Goal: Transaction & Acquisition: Purchase product/service

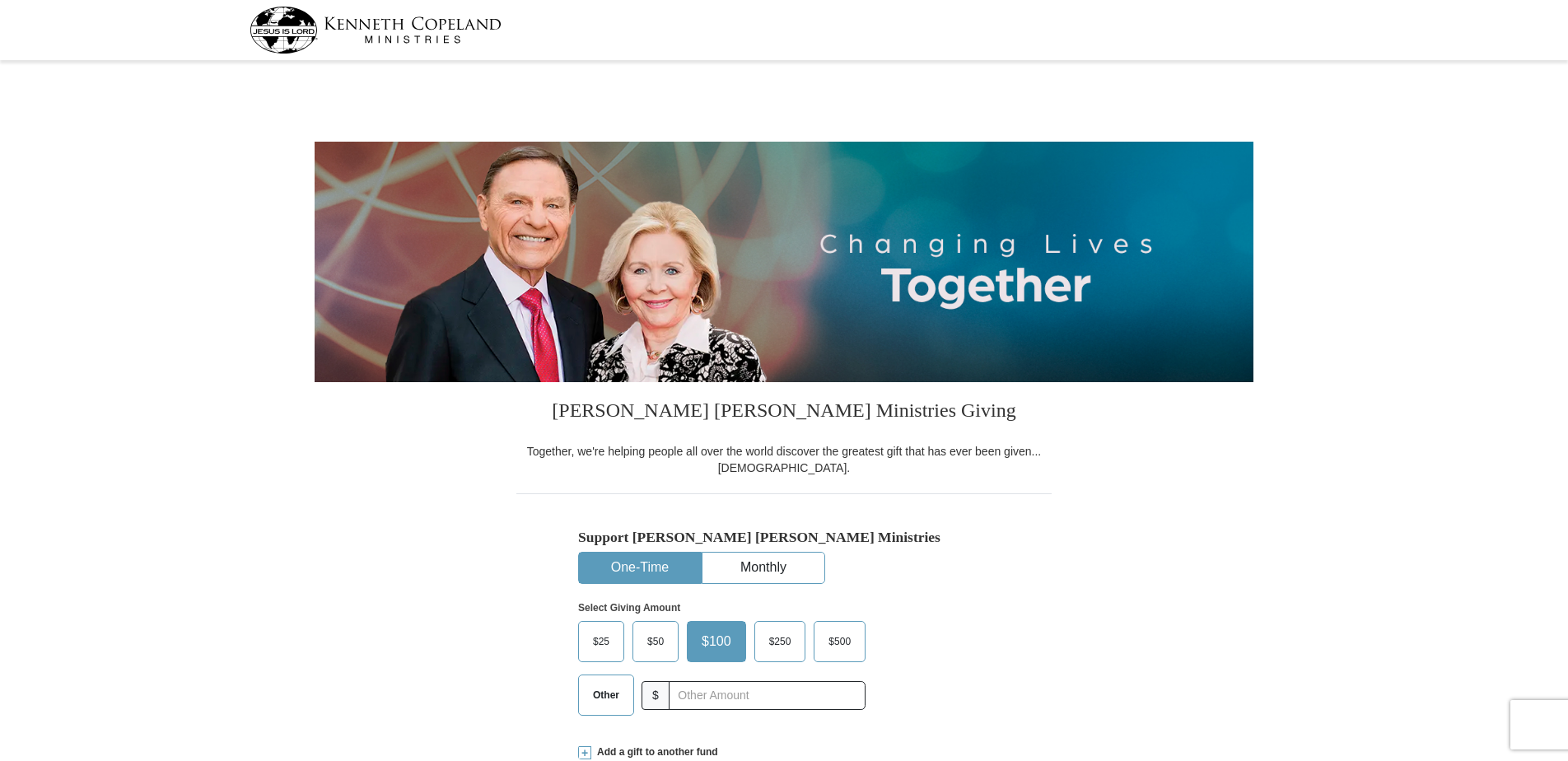
select select "CO"
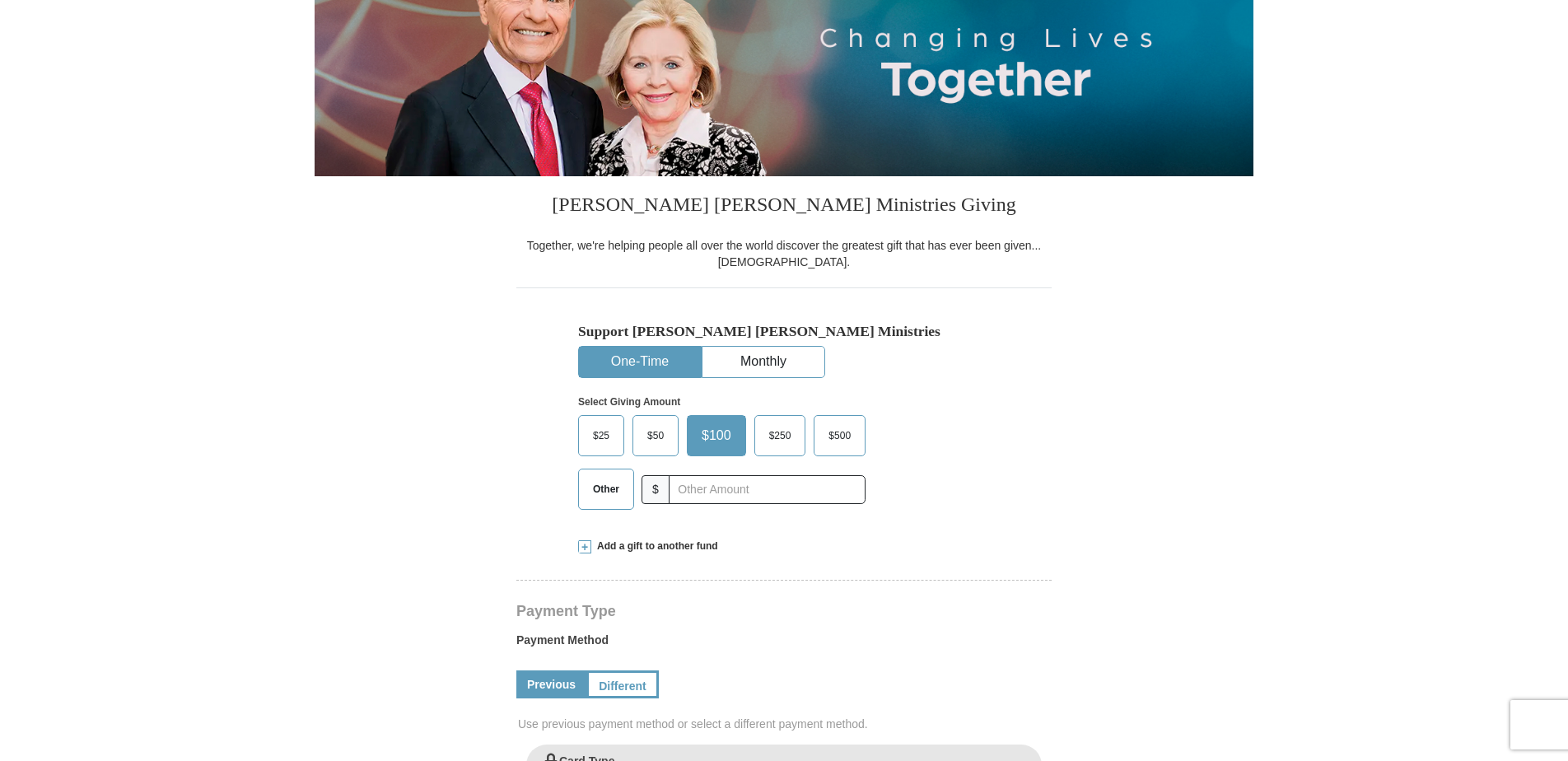
scroll to position [247, 0]
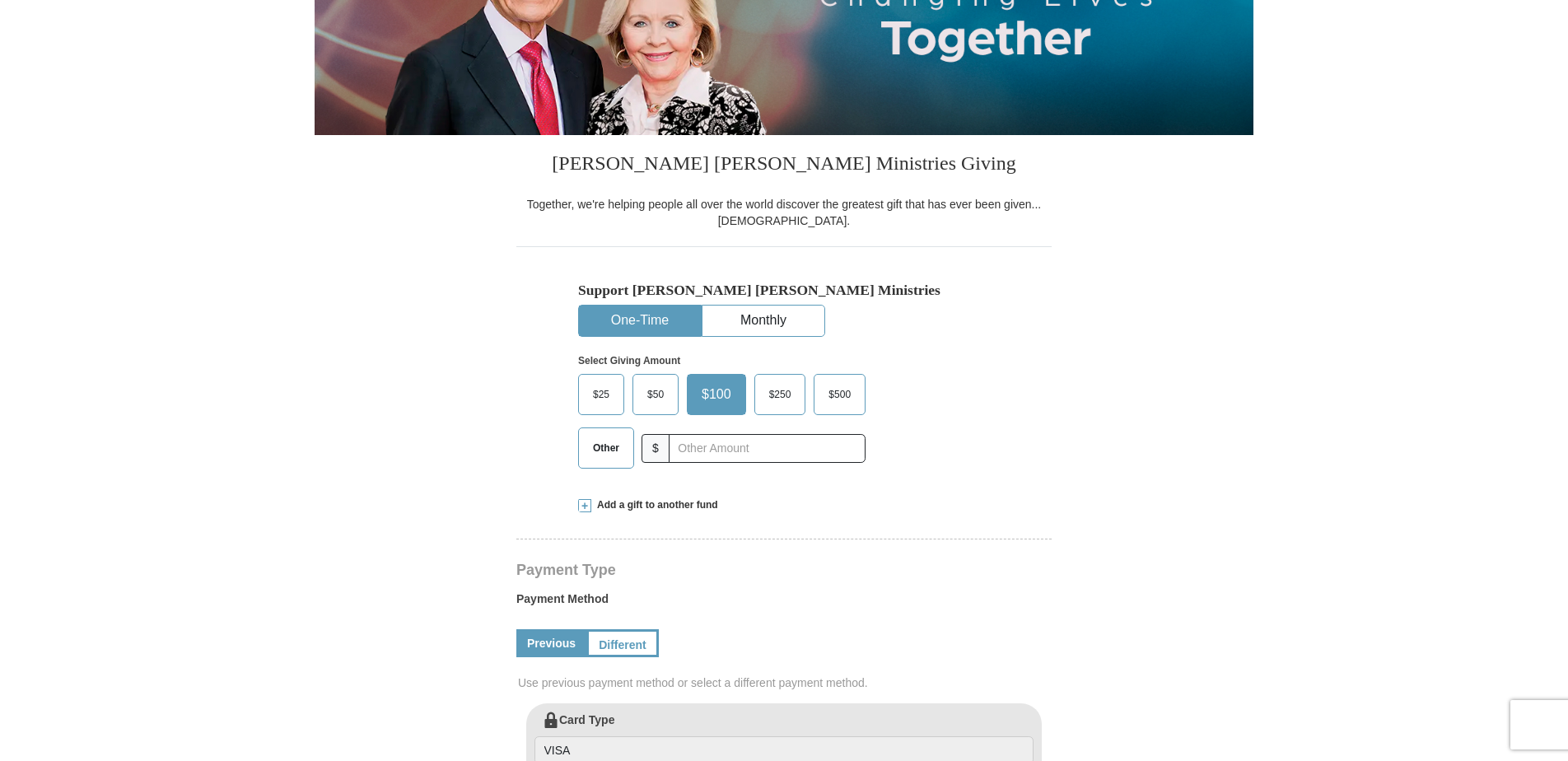
click at [602, 399] on span "$25" at bounding box center [601, 394] width 33 height 24
click at [0, 0] on input "$25" at bounding box center [0, 0] width 0 height 0
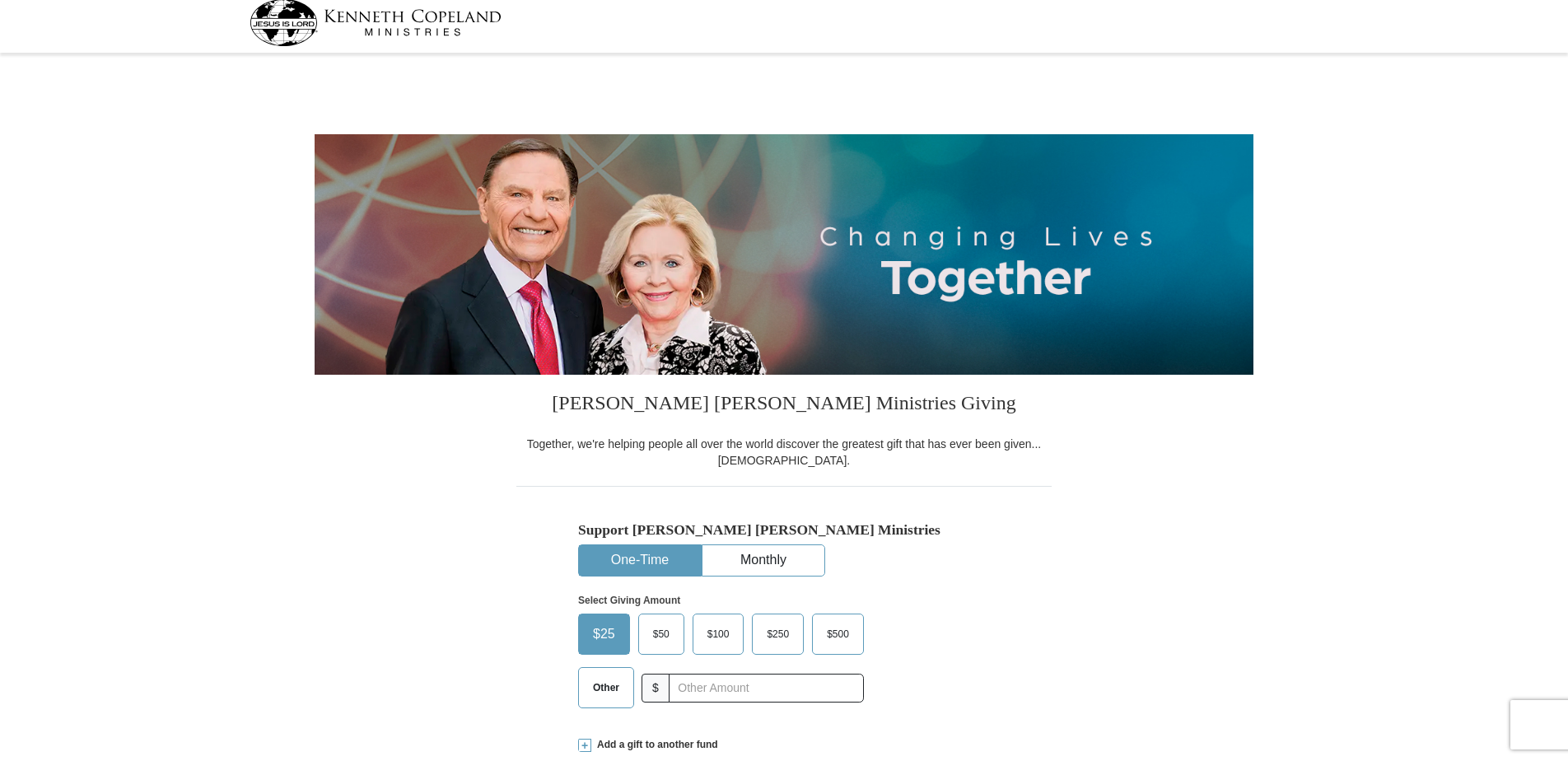
scroll to position [0, 0]
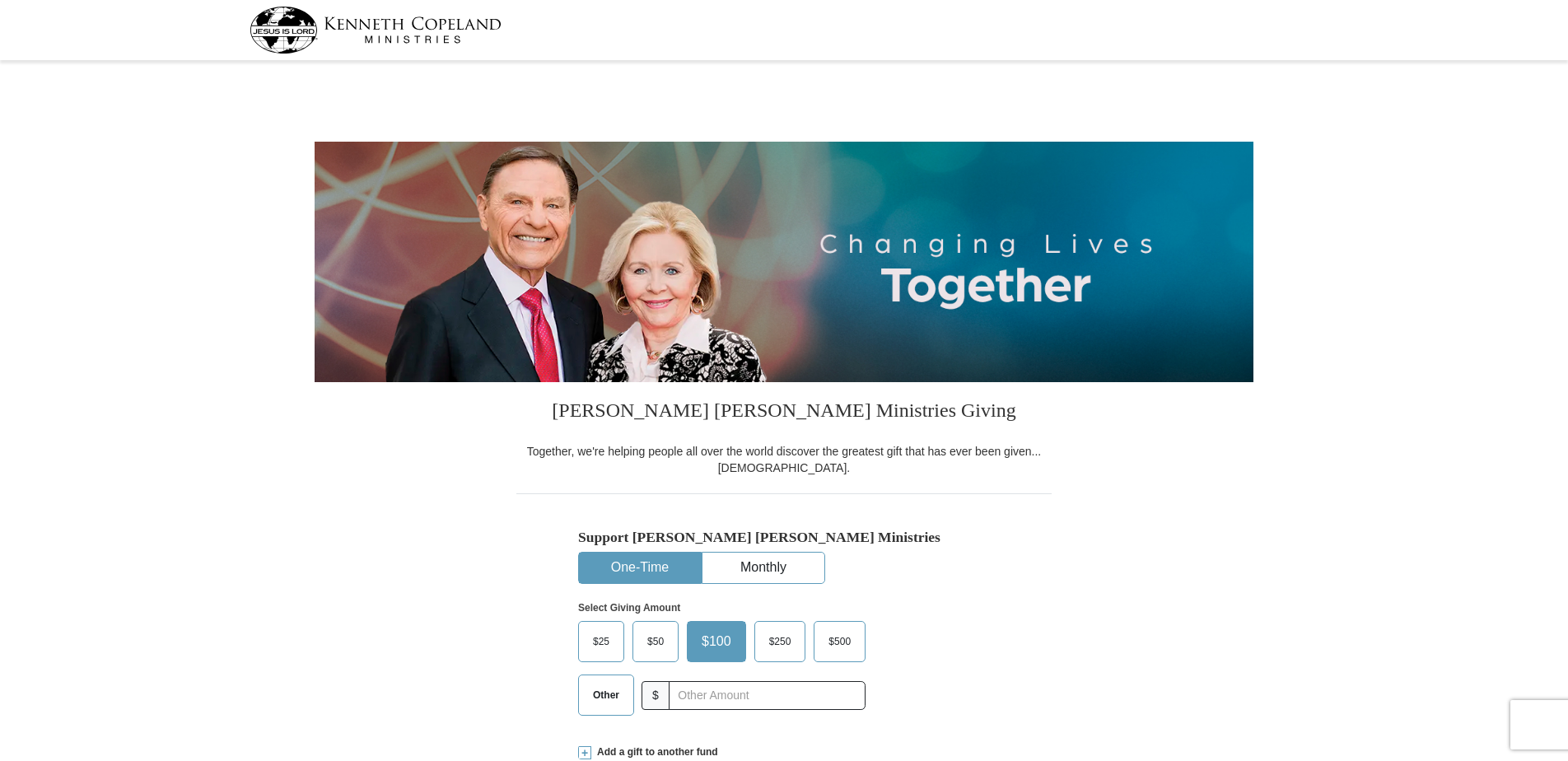
select select "CO"
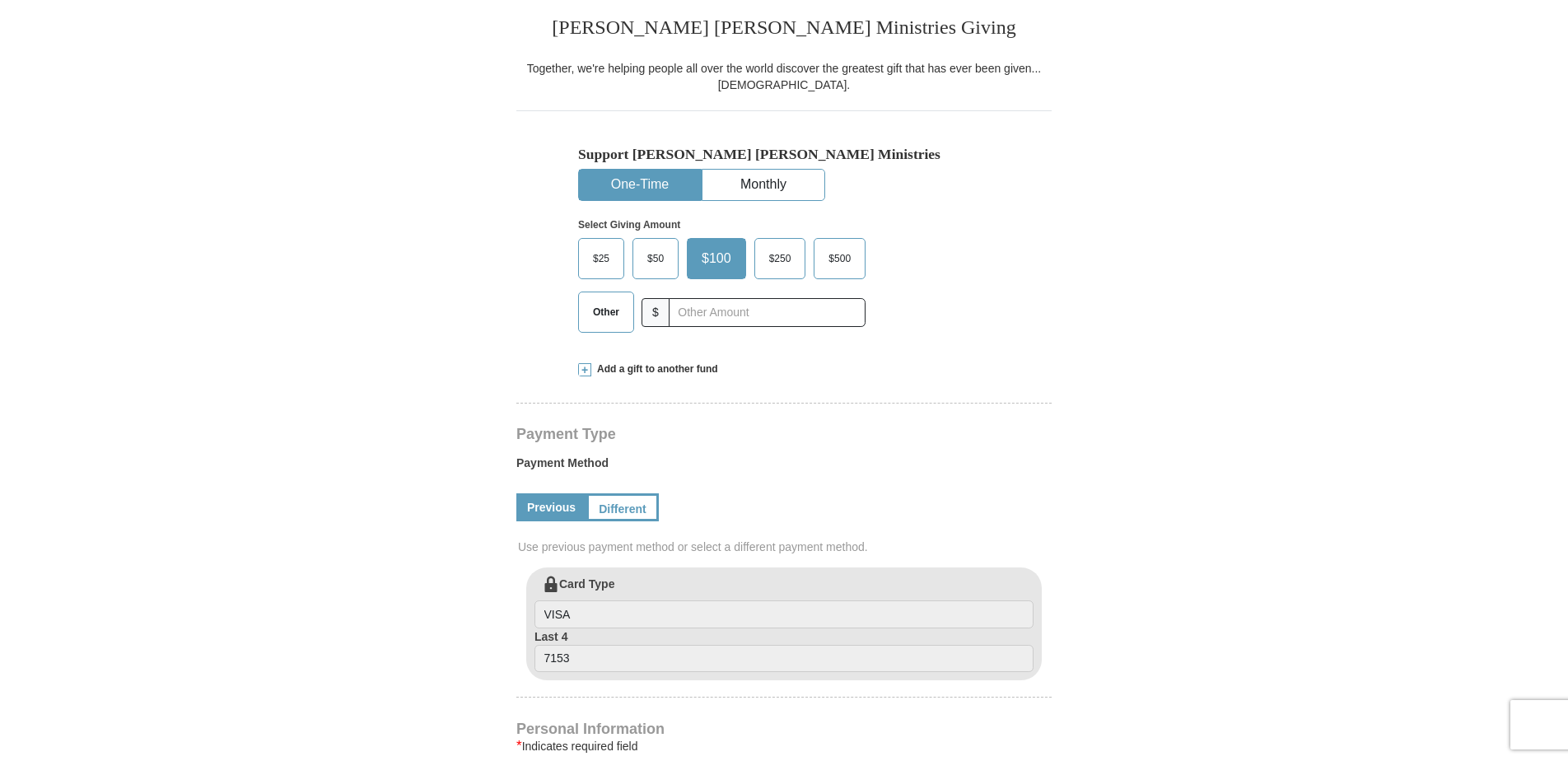
scroll to position [412, 0]
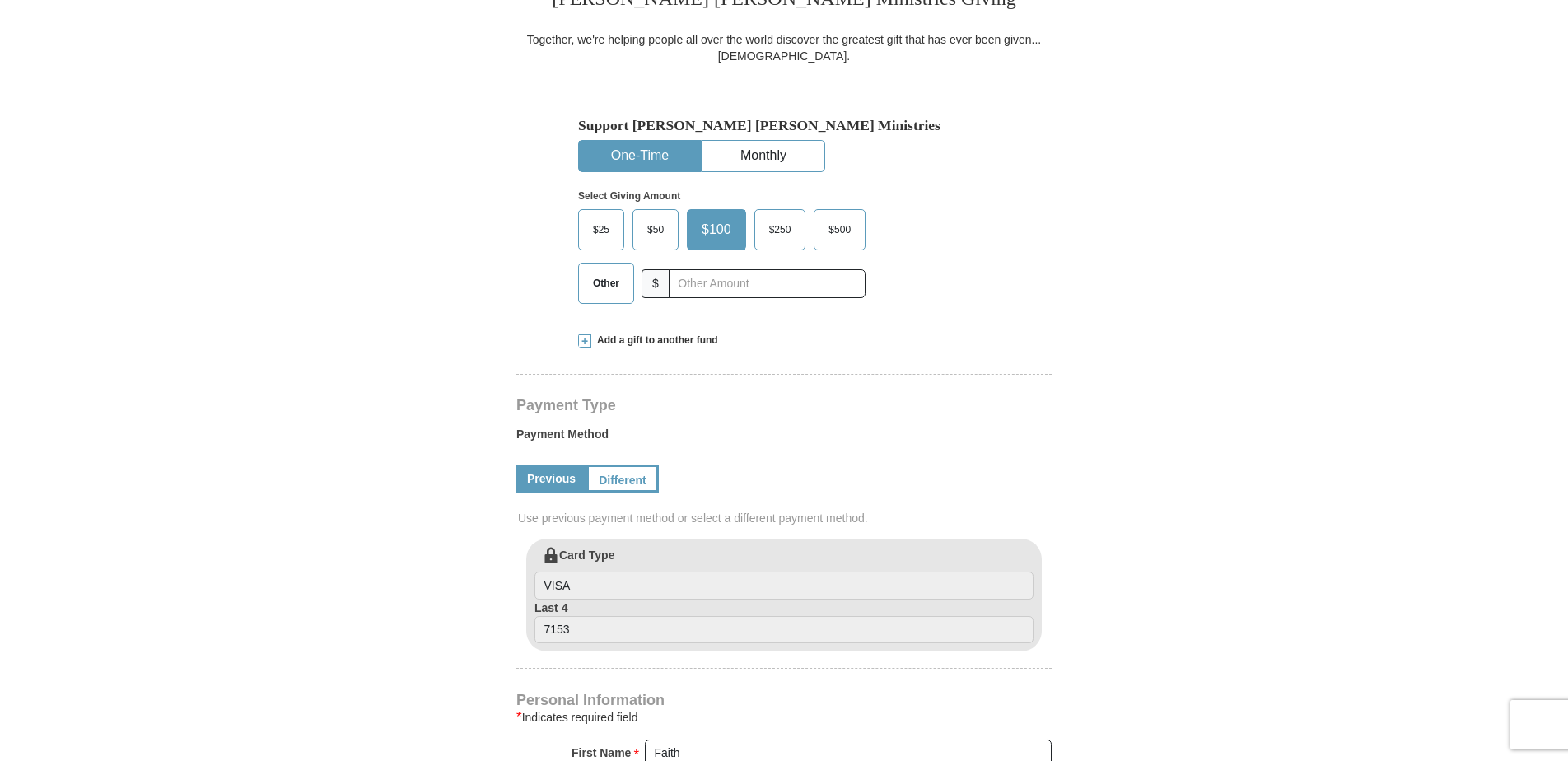
click at [665, 233] on span "$50" at bounding box center [655, 229] width 33 height 24
click at [0, 0] on input "$50" at bounding box center [0, 0] width 0 height 0
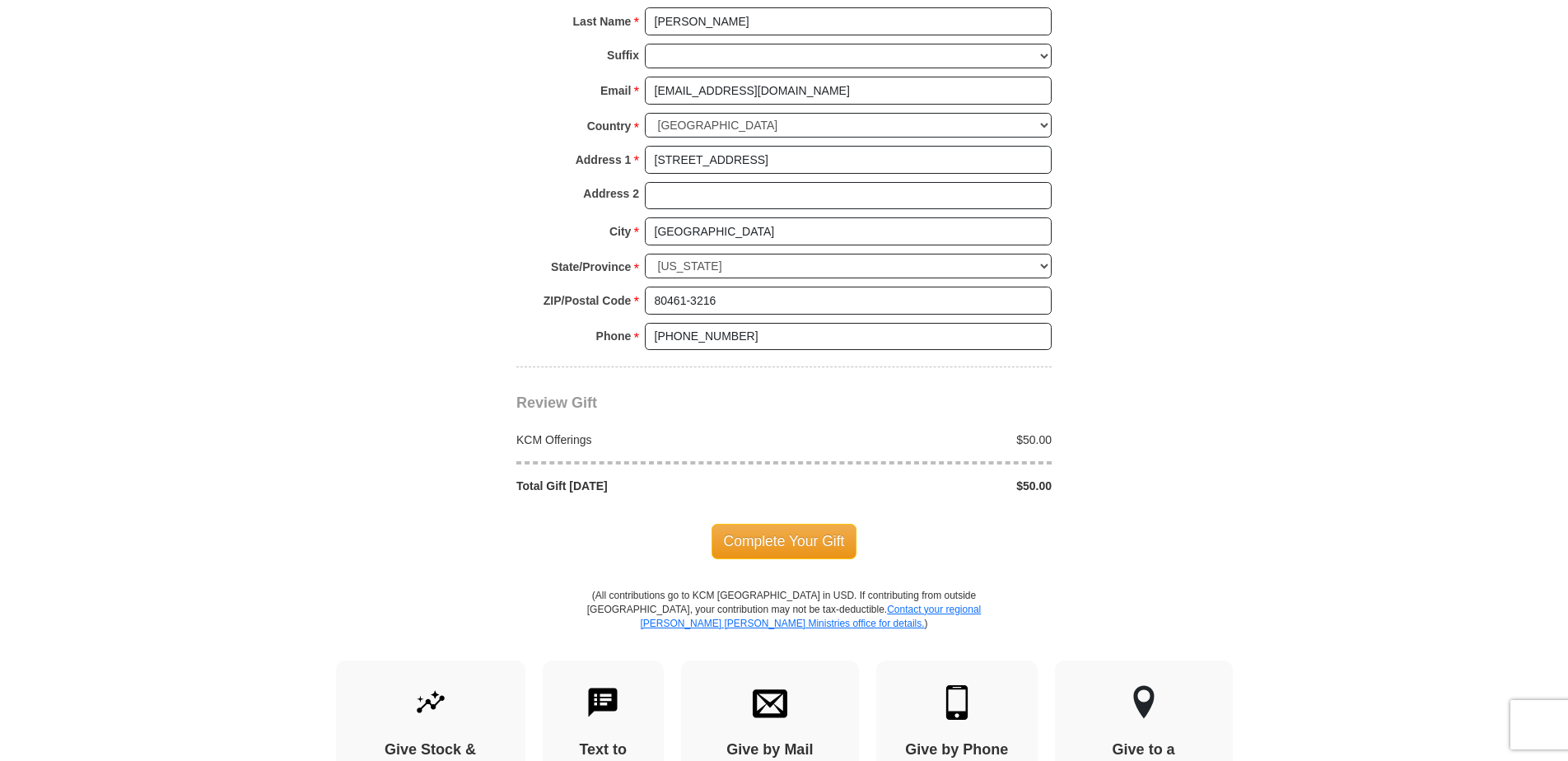
scroll to position [1236, 0]
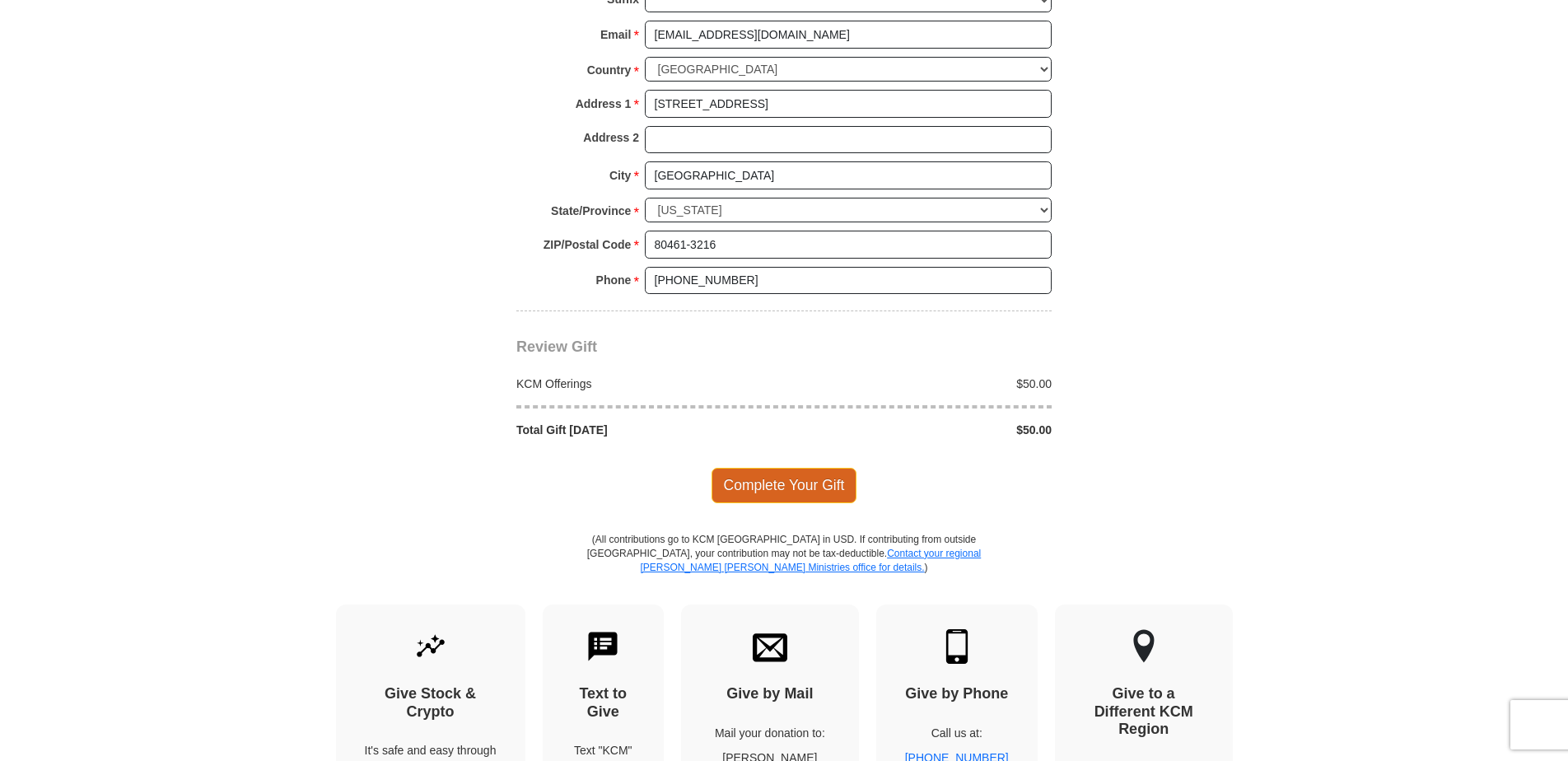
click at [785, 485] on span "Complete Your Gift" at bounding box center [784, 486] width 145 height 35
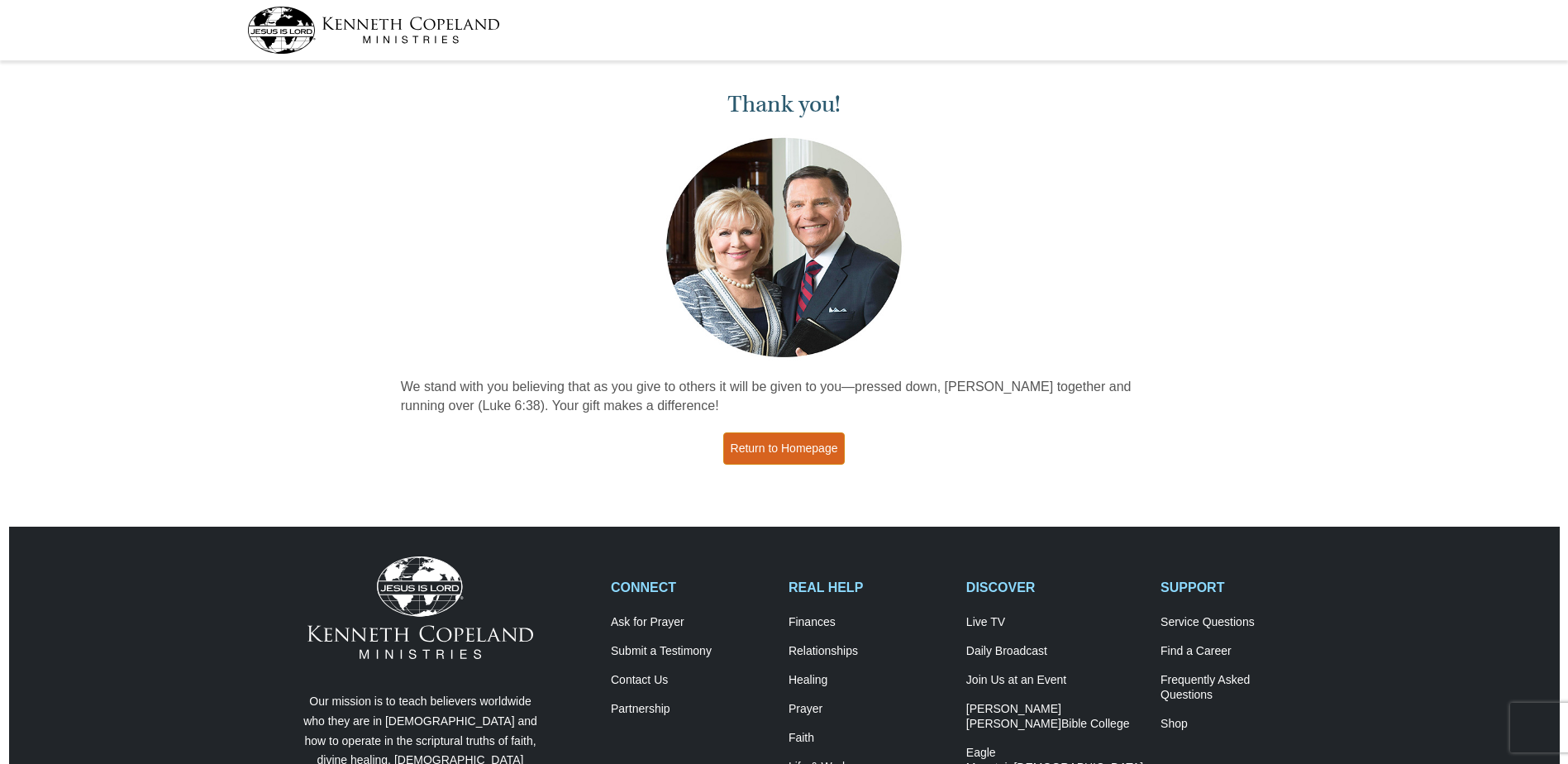
click at [819, 443] on link "Return to Homepage" at bounding box center [784, 448] width 123 height 32
